Goal: Information Seeking & Learning: Learn about a topic

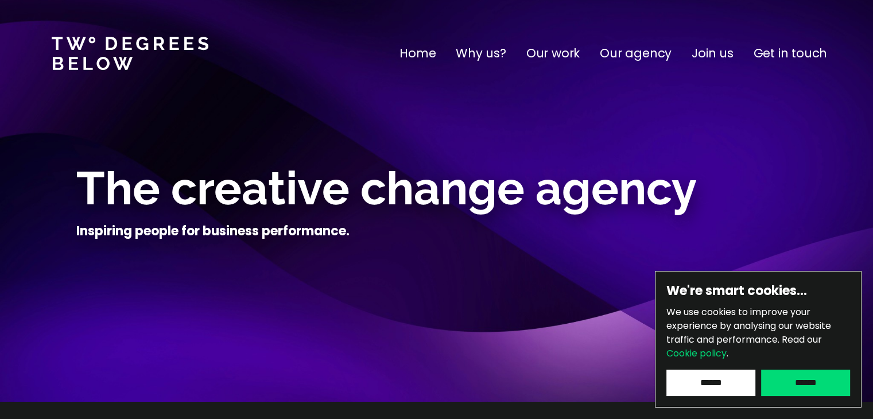
click at [701, 55] on p "Join us" at bounding box center [713, 53] width 42 height 18
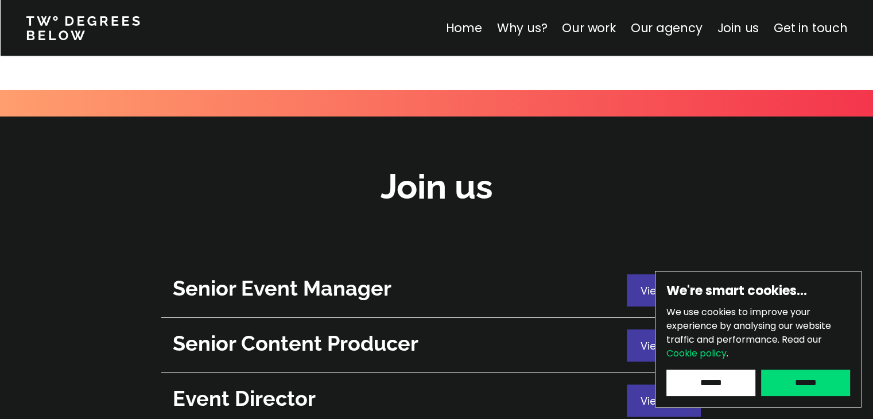
scroll to position [4075, 0]
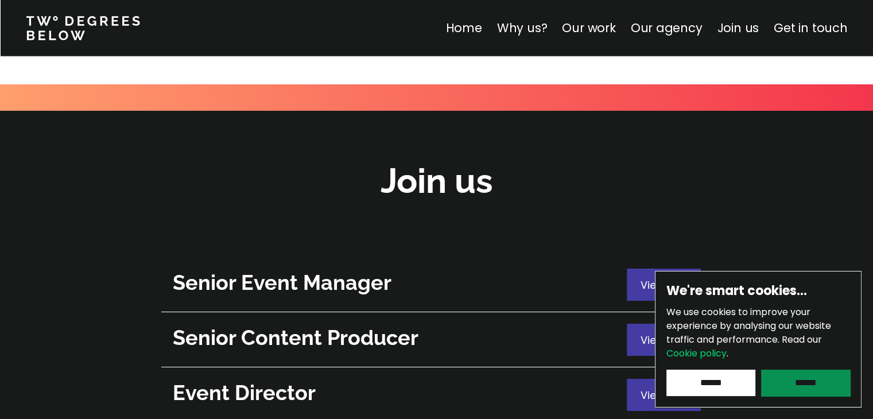
click at [803, 382] on input "******" at bounding box center [806, 383] width 89 height 26
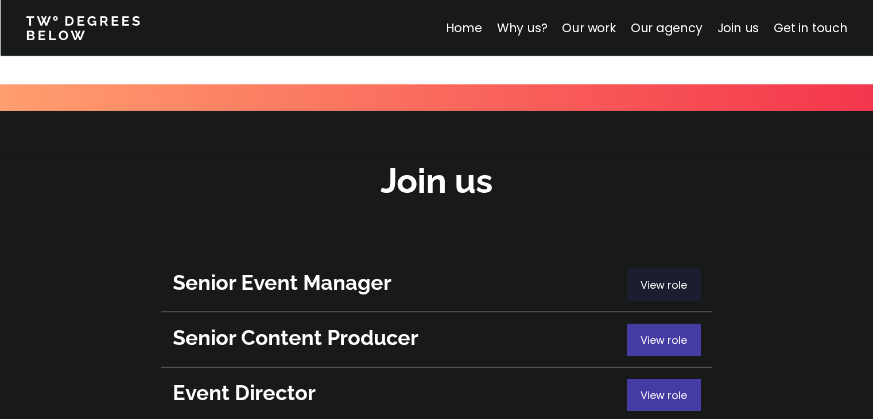
click at [664, 278] on span "View role" at bounding box center [664, 285] width 47 height 14
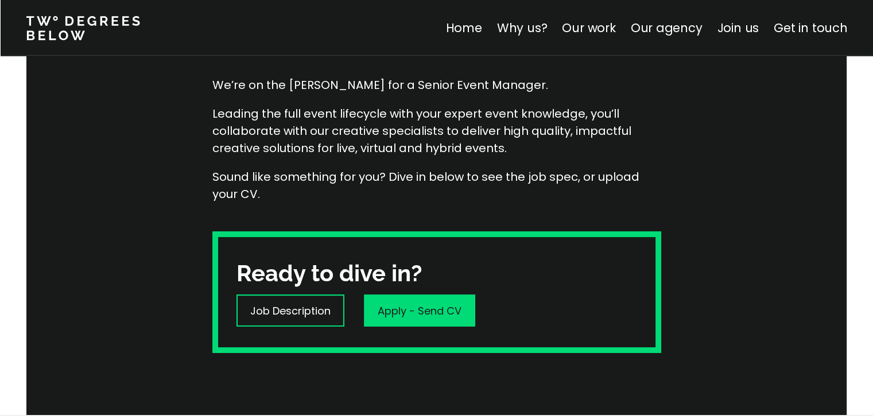
scroll to position [172, 0]
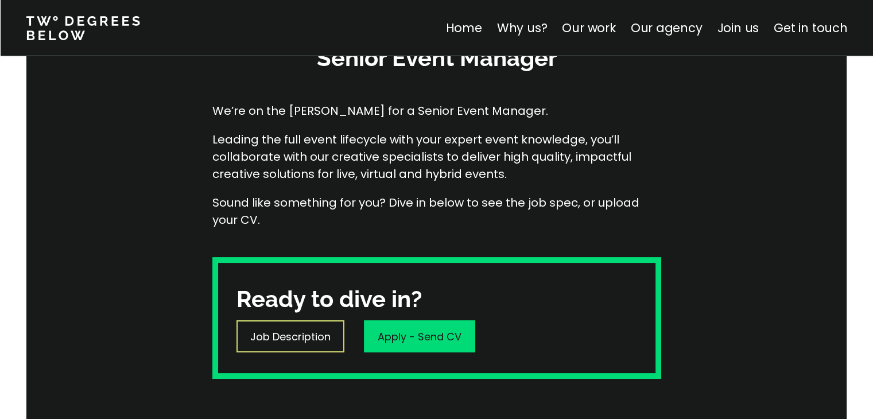
click at [288, 339] on p "Job Description" at bounding box center [290, 337] width 80 height 16
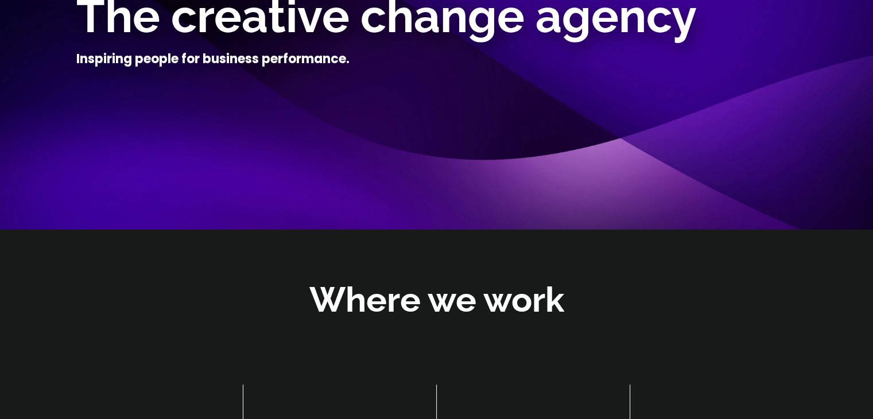
scroll to position [4075, 0]
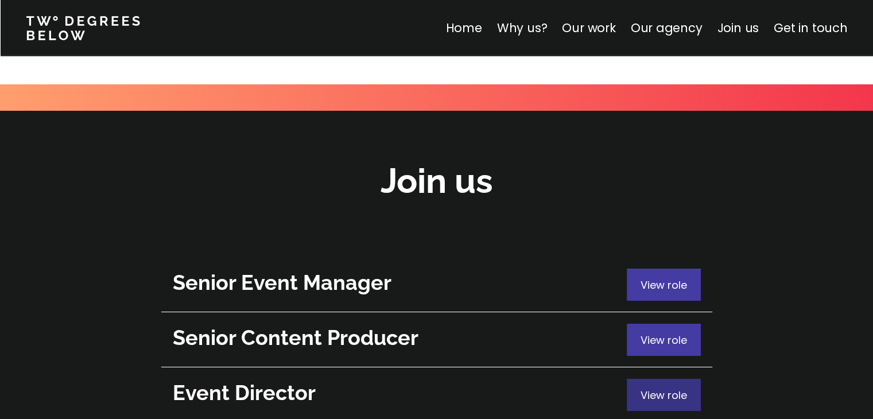
click at [645, 388] on span "View role" at bounding box center [664, 395] width 47 height 14
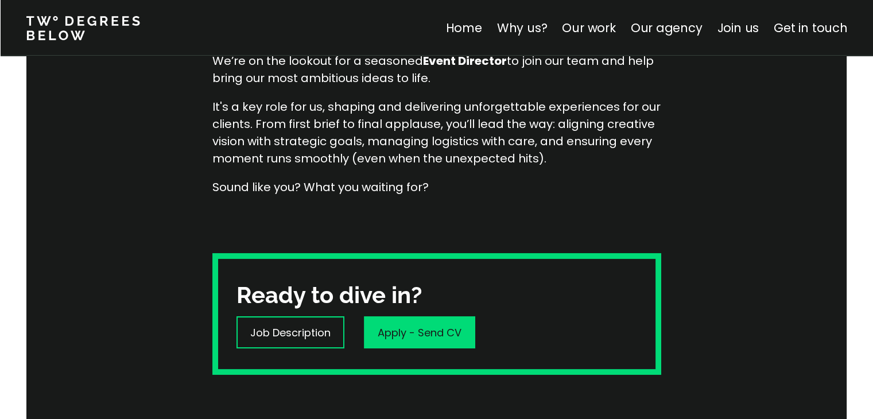
scroll to position [287, 0]
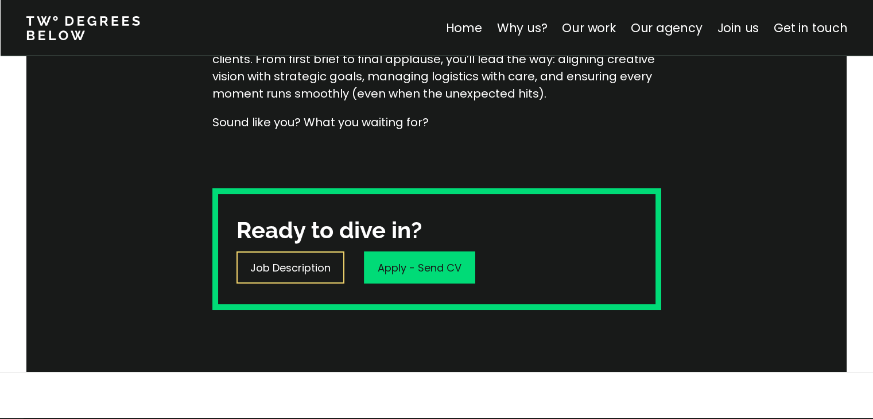
click at [284, 274] on p "Job Description" at bounding box center [290, 268] width 80 height 16
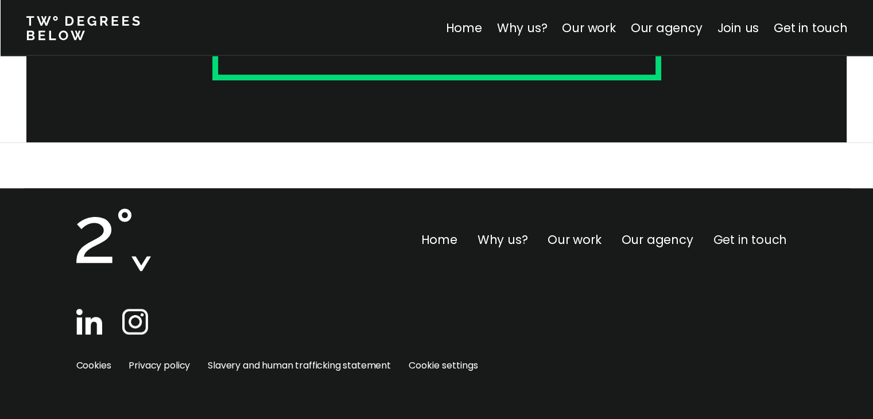
click at [745, 237] on link "Get in touch" at bounding box center [750, 239] width 74 height 17
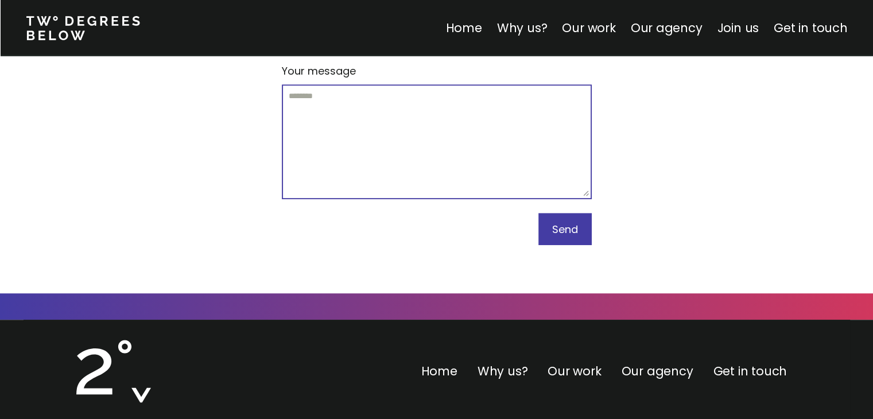
scroll to position [5014, 0]
